Goal: Transaction & Acquisition: Purchase product/service

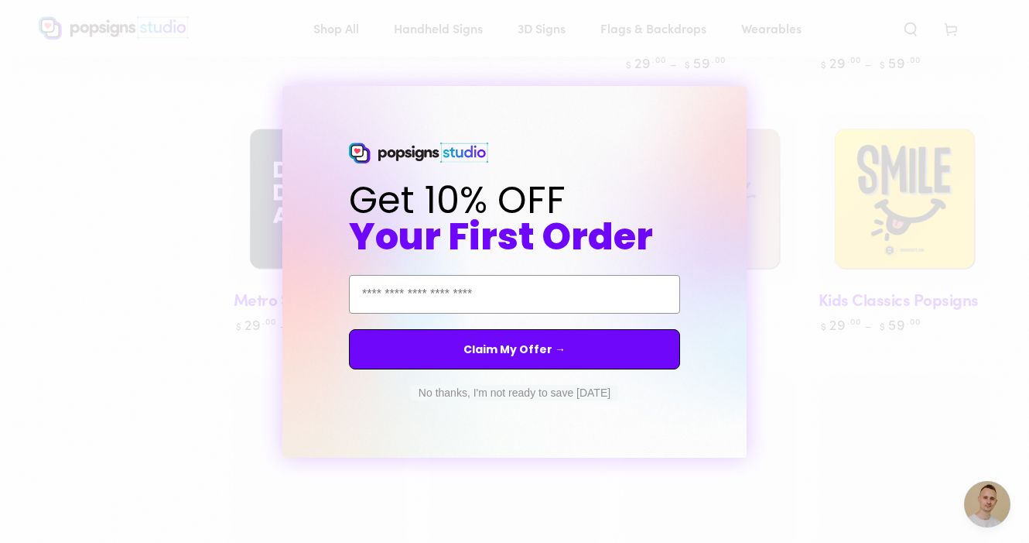
scroll to position [756, 0]
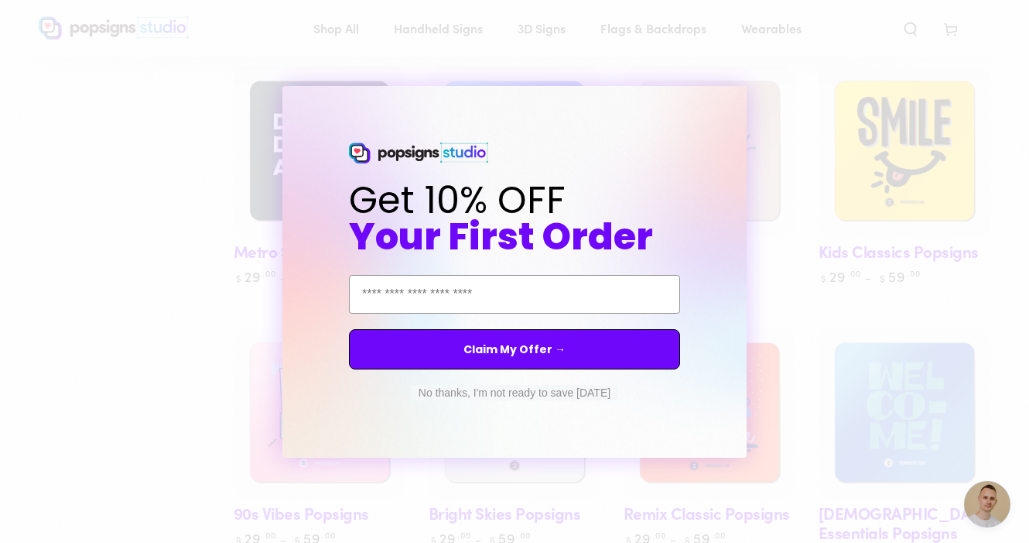
click at [580, 393] on button "No thanks, I'm not ready to save today" at bounding box center [514, 392] width 207 height 15
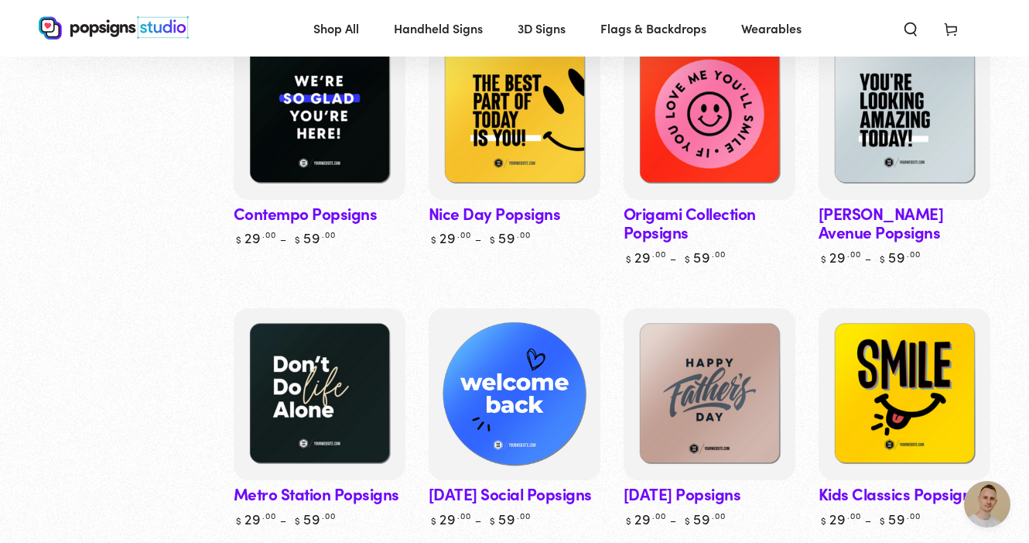
scroll to position [516, 0]
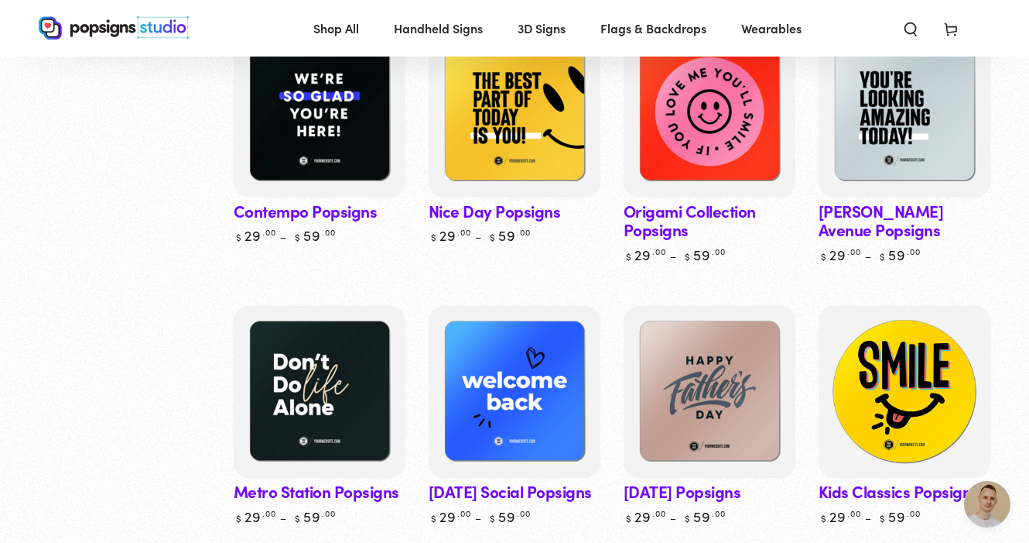
click at [863, 395] on img at bounding box center [905, 391] width 177 height 177
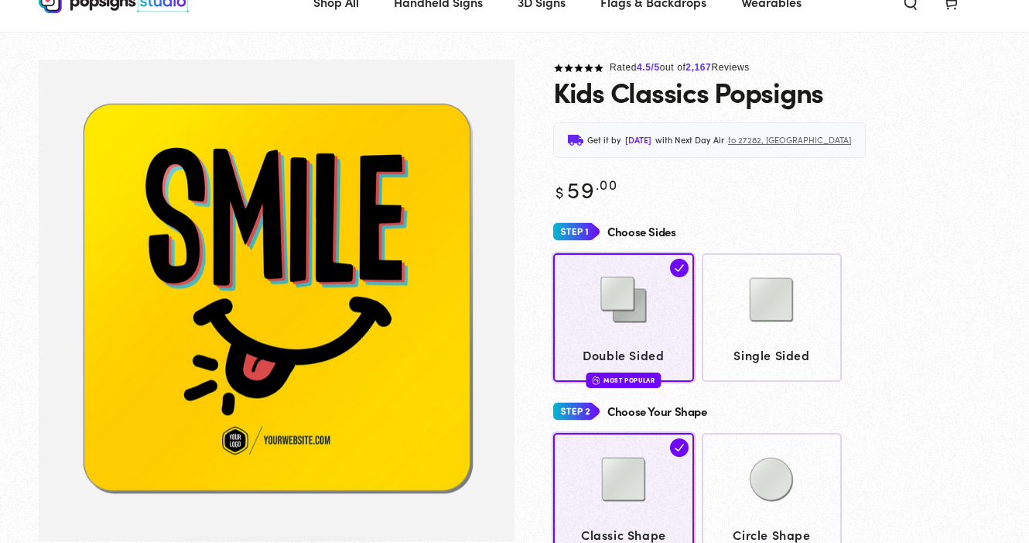
scroll to position [67, 0]
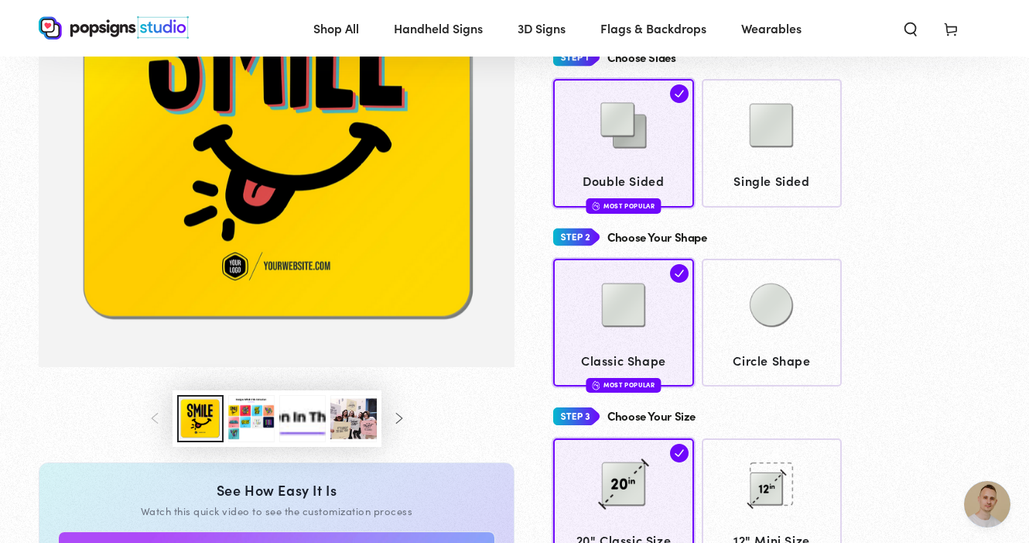
scroll to position [229, 0]
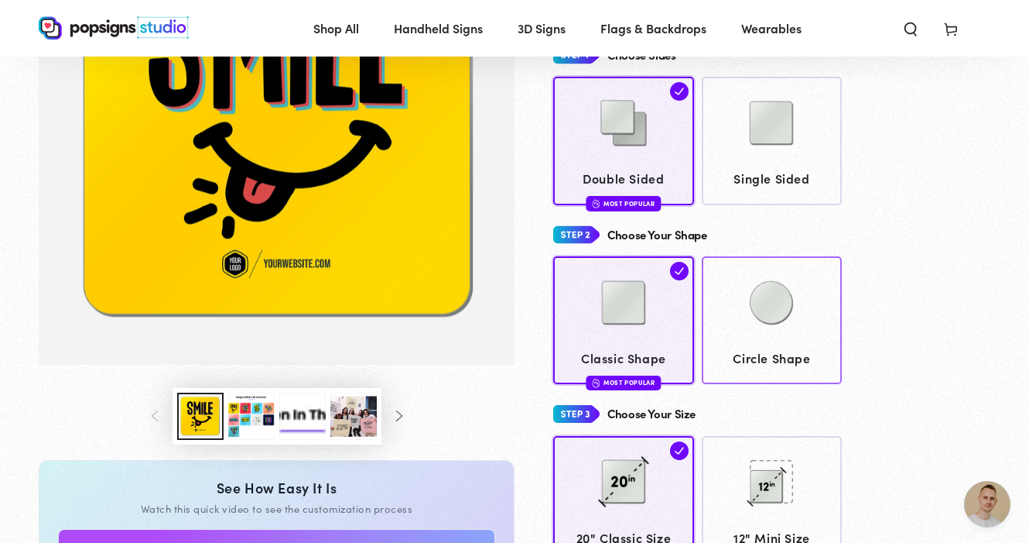
click at [800, 331] on img at bounding box center [771, 302] width 77 height 77
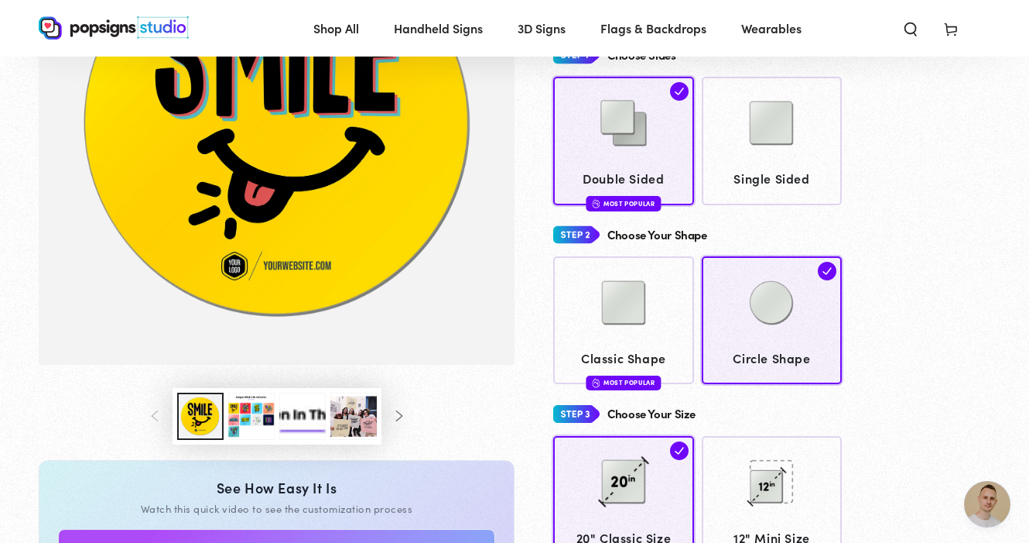
click at [246, 420] on button "Load image 3 in gallery view" at bounding box center [251, 415] width 46 height 47
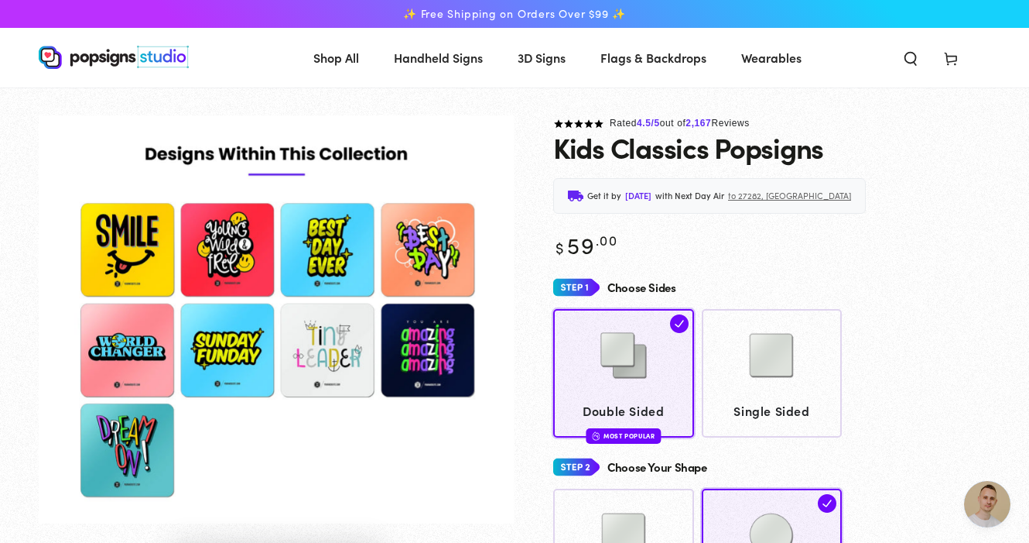
click at [223, 361] on img "Gallery Viewer" at bounding box center [277, 319] width 476 height 409
click at [139, 243] on img "Gallery Viewer" at bounding box center [277, 319] width 476 height 409
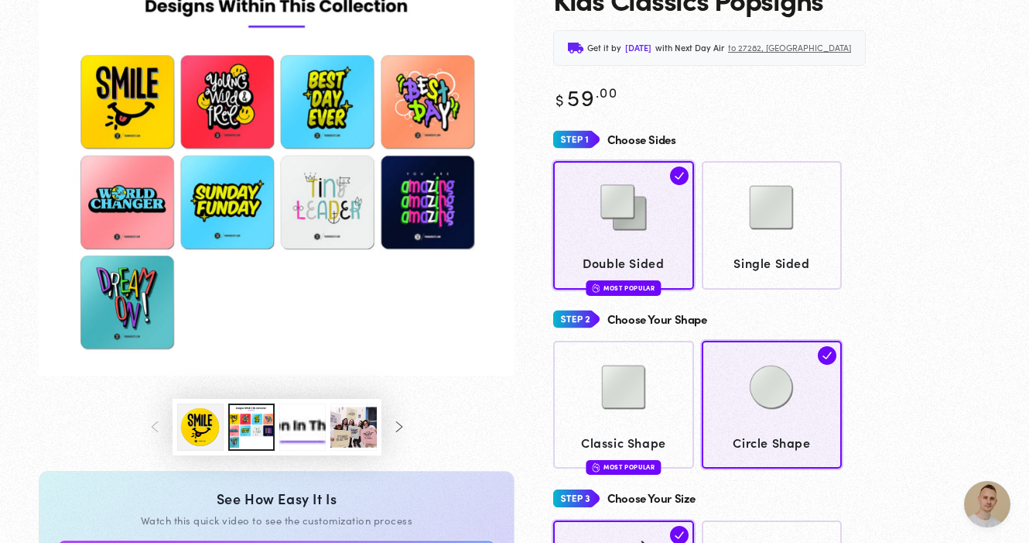
scroll to position [163, 0]
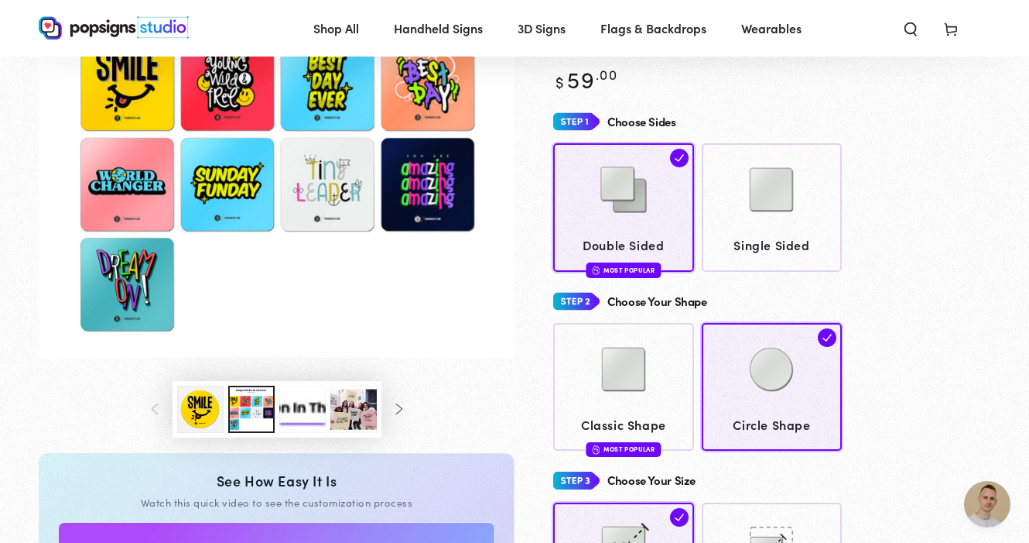
click at [352, 410] on button "Load image 5 in gallery view" at bounding box center [353, 408] width 46 height 47
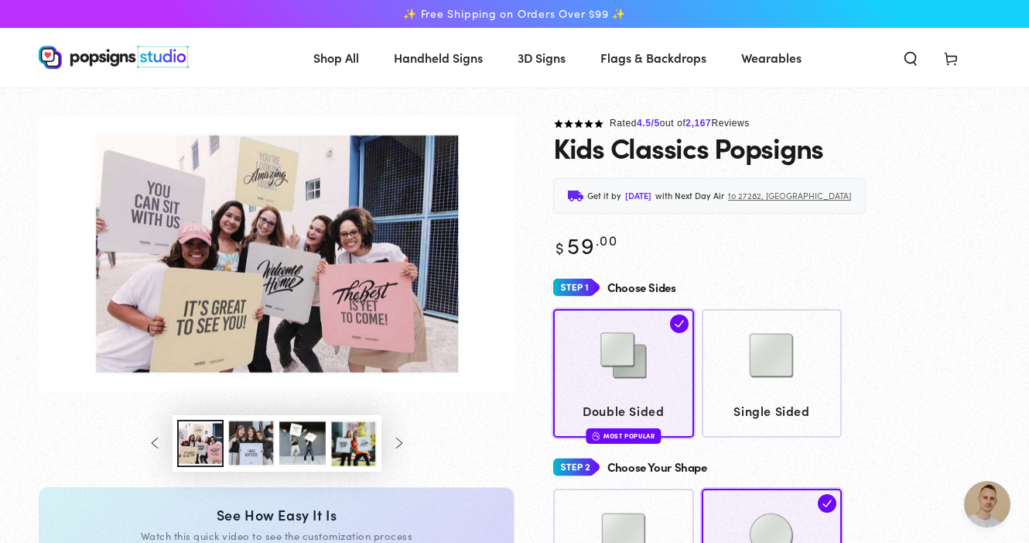
scroll to position [0, 0]
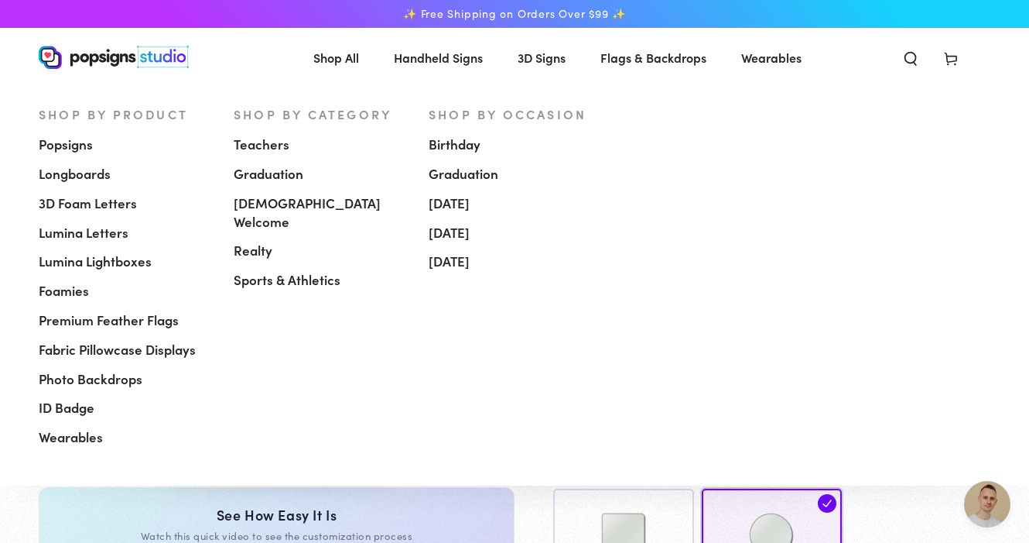
click at [324, 60] on span "Shop All" at bounding box center [336, 57] width 46 height 22
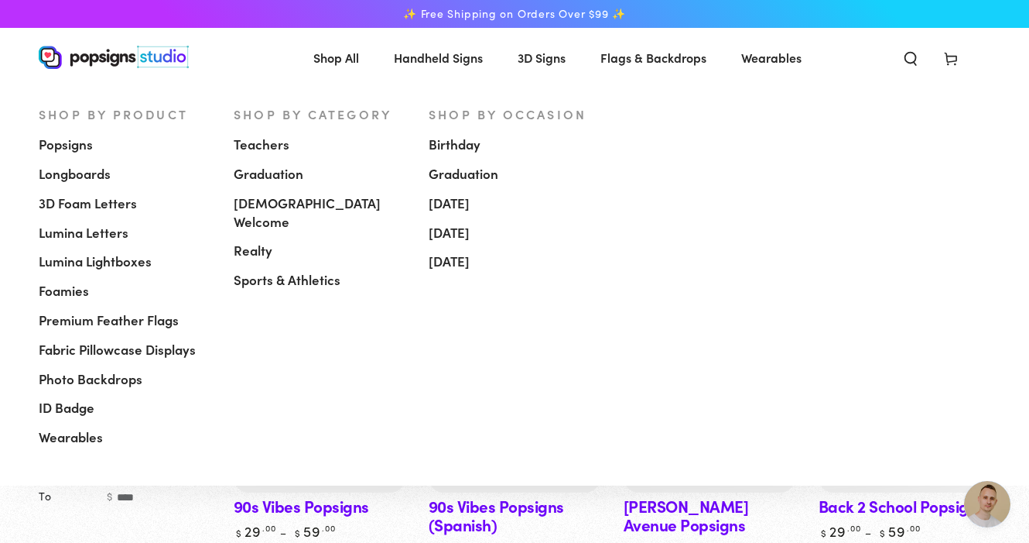
click at [74, 235] on span "Lumina Letters" at bounding box center [84, 233] width 90 height 19
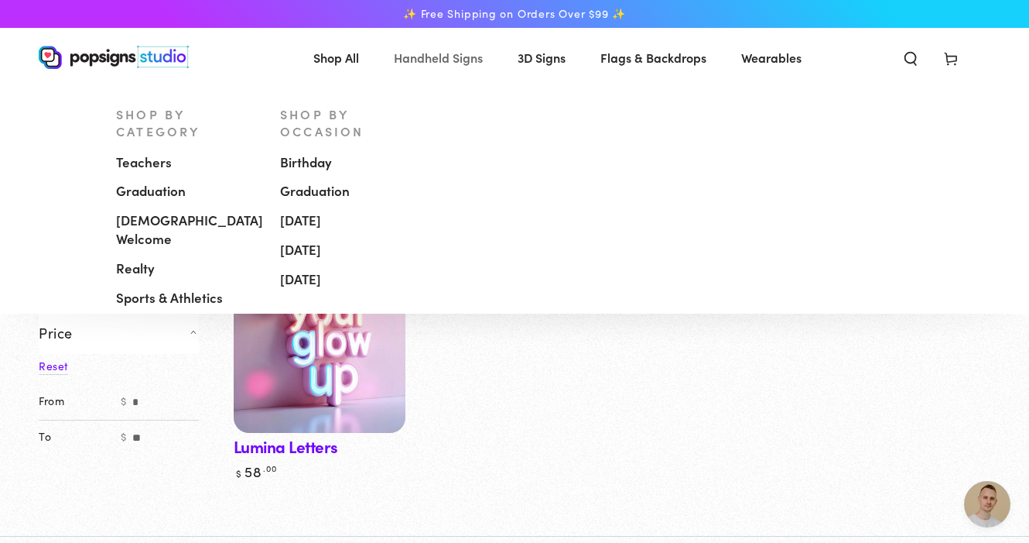
click at [438, 61] on span "Handheld Signs" at bounding box center [438, 57] width 89 height 22
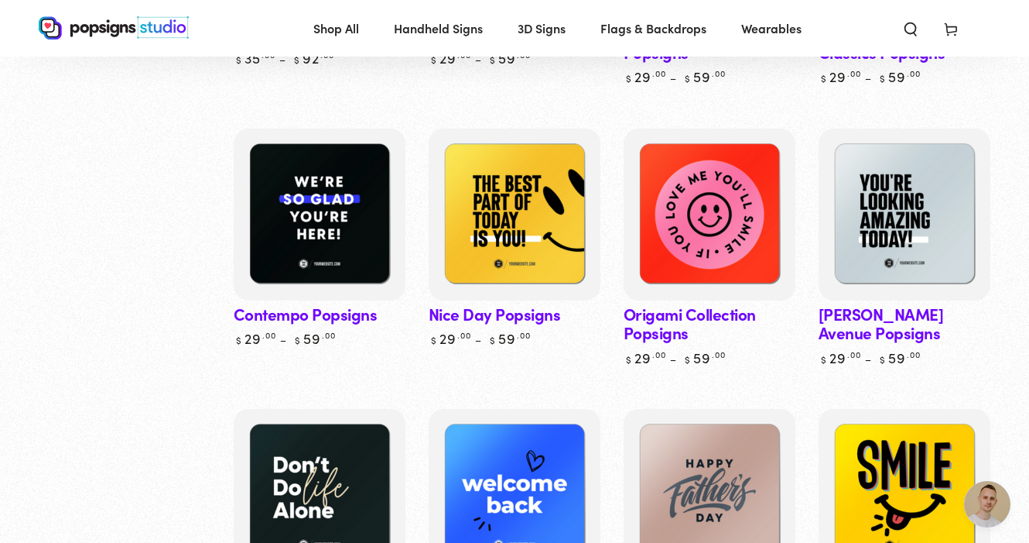
scroll to position [415, 0]
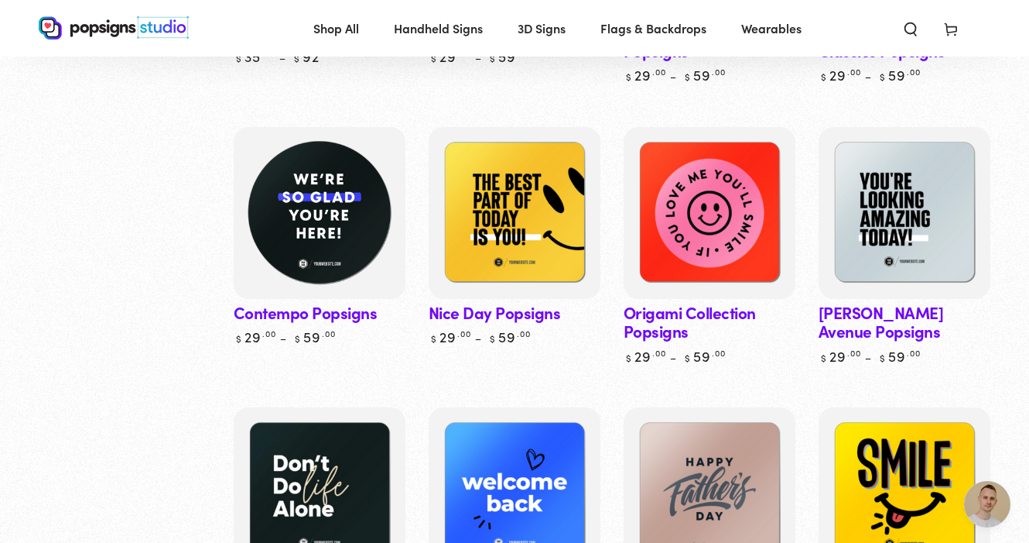
click at [367, 258] on img at bounding box center [319, 212] width 177 height 177
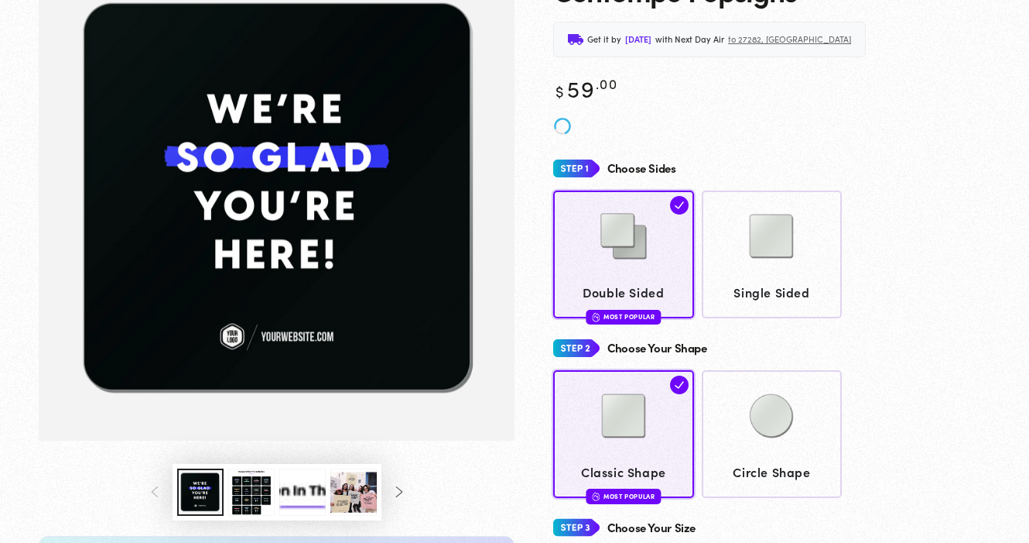
scroll to position [373, 0]
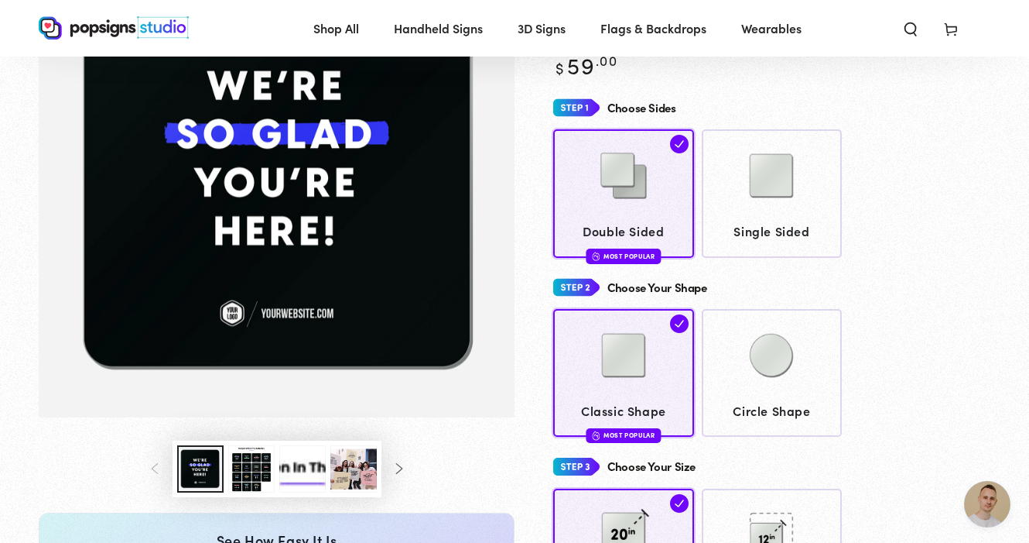
scroll to position [177, 0]
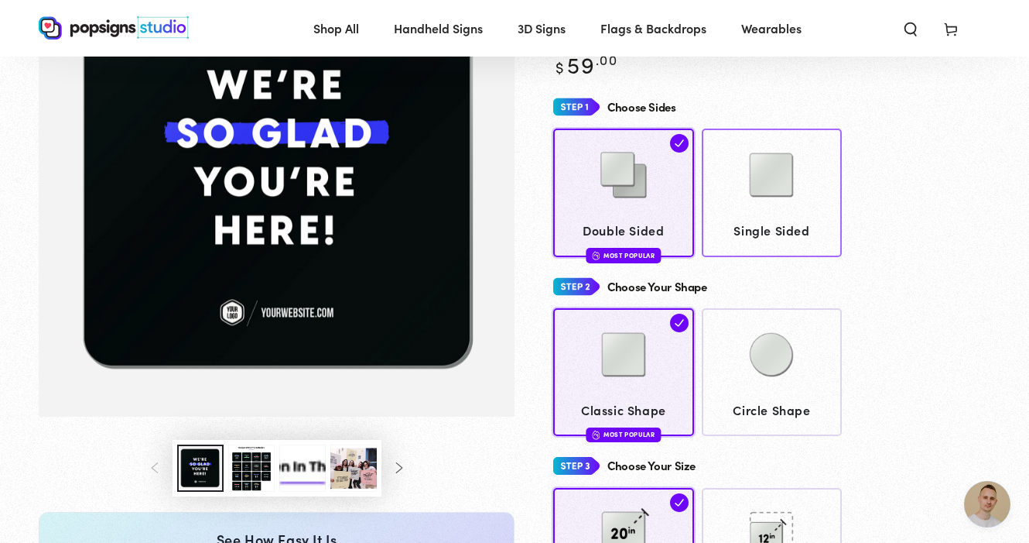
click at [805, 235] on span "Single Sided" at bounding box center [772, 230] width 126 height 22
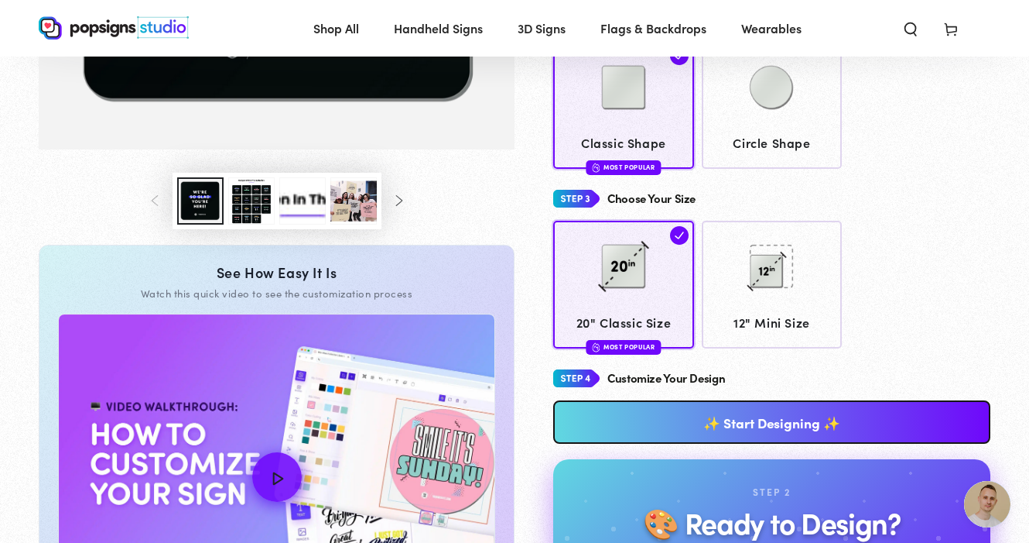
scroll to position [419, 0]
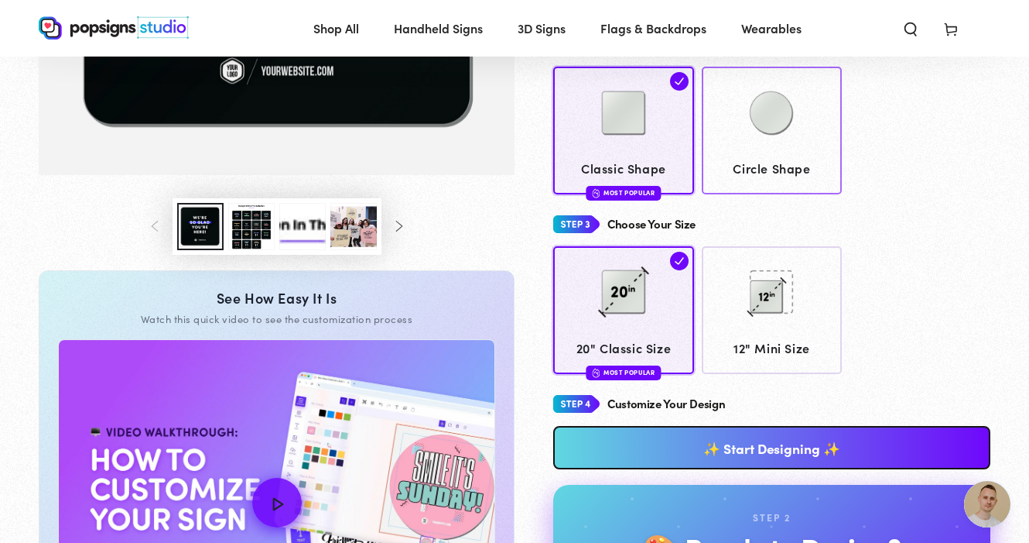
click at [797, 144] on img at bounding box center [771, 112] width 77 height 77
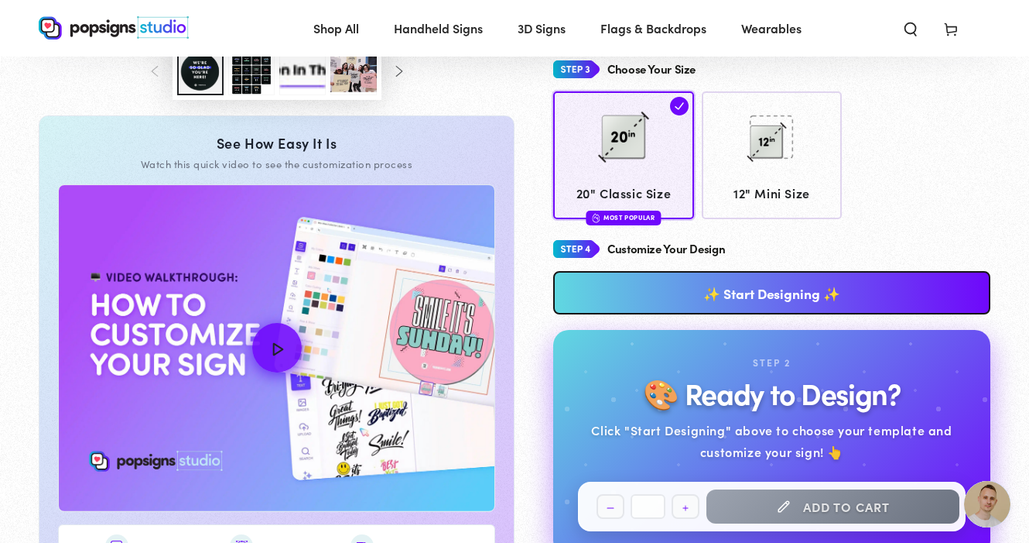
click at [825, 290] on link "✨ Start Designing ✨" at bounding box center [771, 292] width 437 height 43
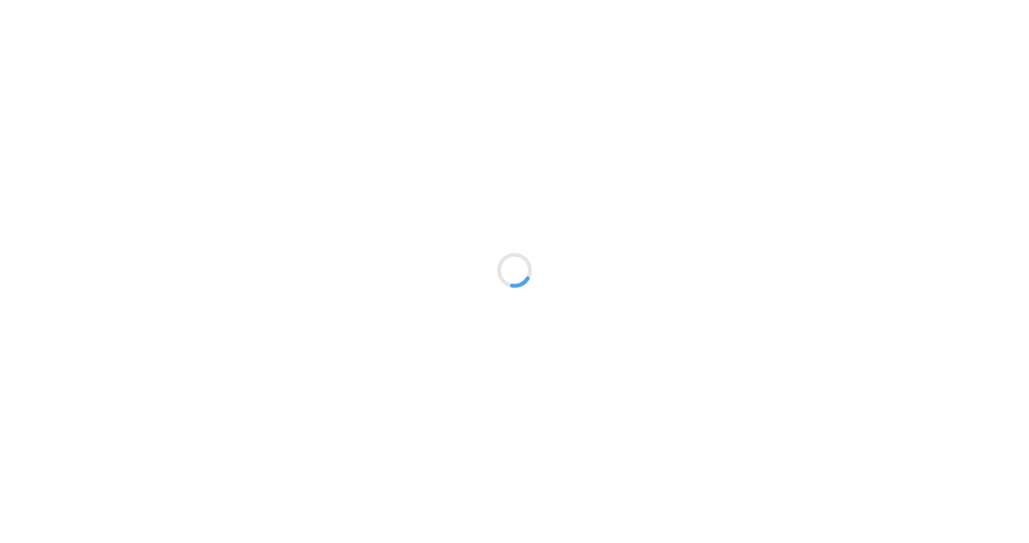
type textarea "An ancient tree with a door leading to a magical world"
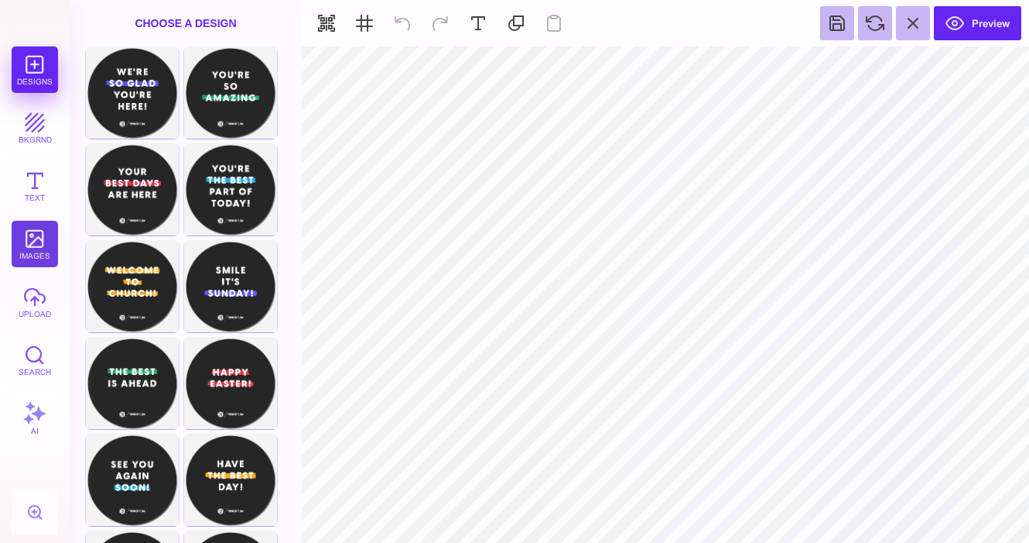
click at [24, 244] on button "images" at bounding box center [35, 244] width 46 height 46
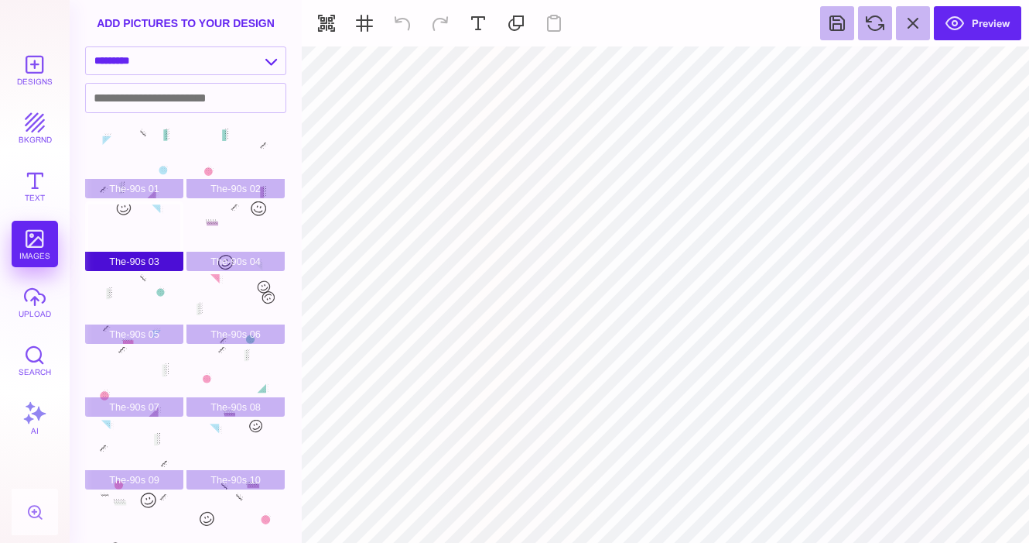
type input "#EDEFEF"
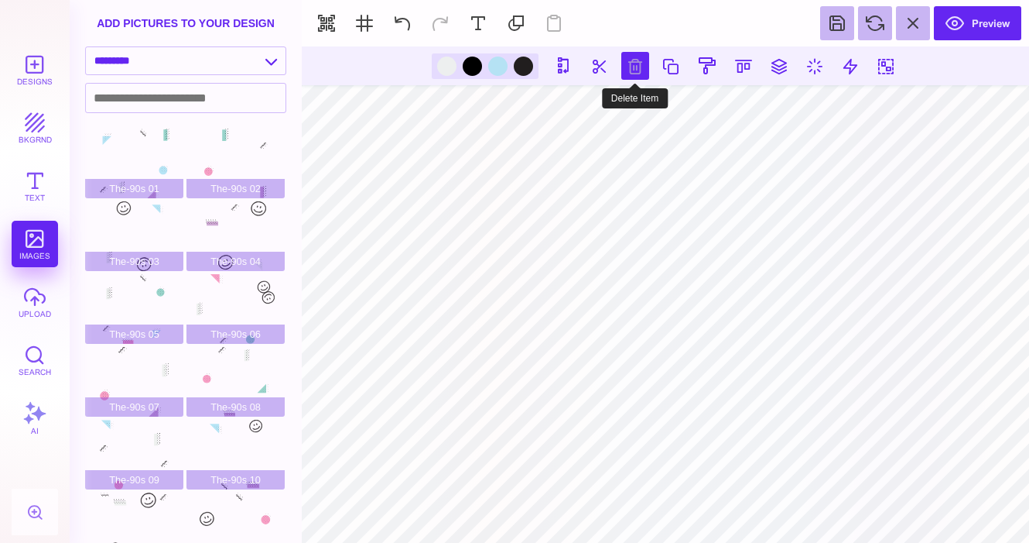
click at [632, 69] on button at bounding box center [635, 66] width 28 height 28
